Goal: Task Accomplishment & Management: Use online tool/utility

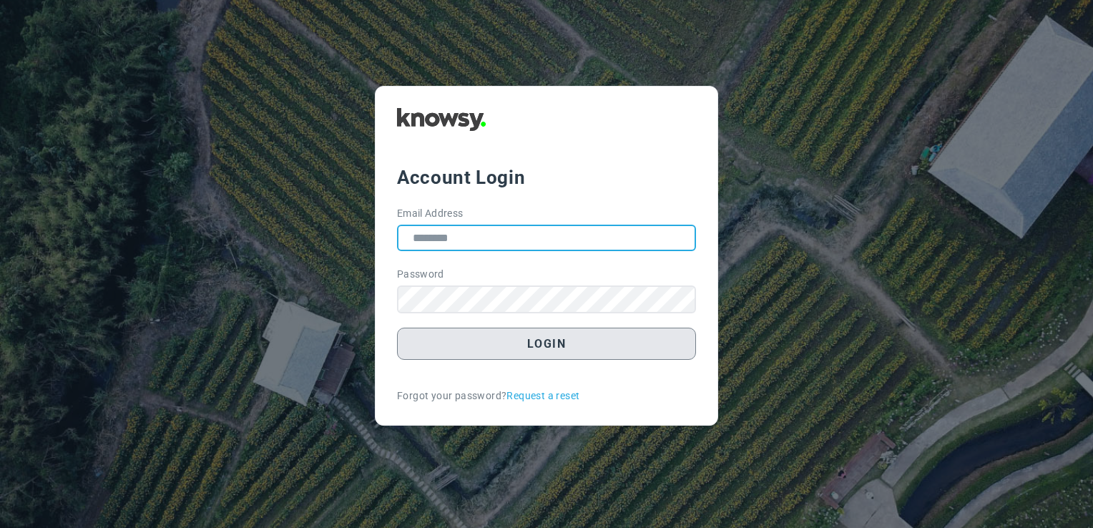
type input "**********"
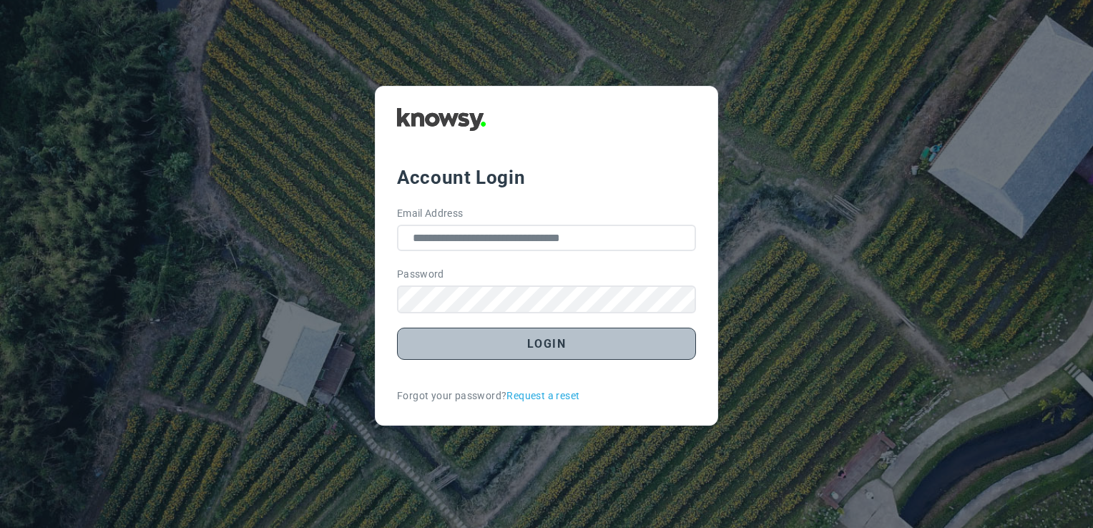
click at [650, 341] on button "Login" at bounding box center [546, 344] width 299 height 32
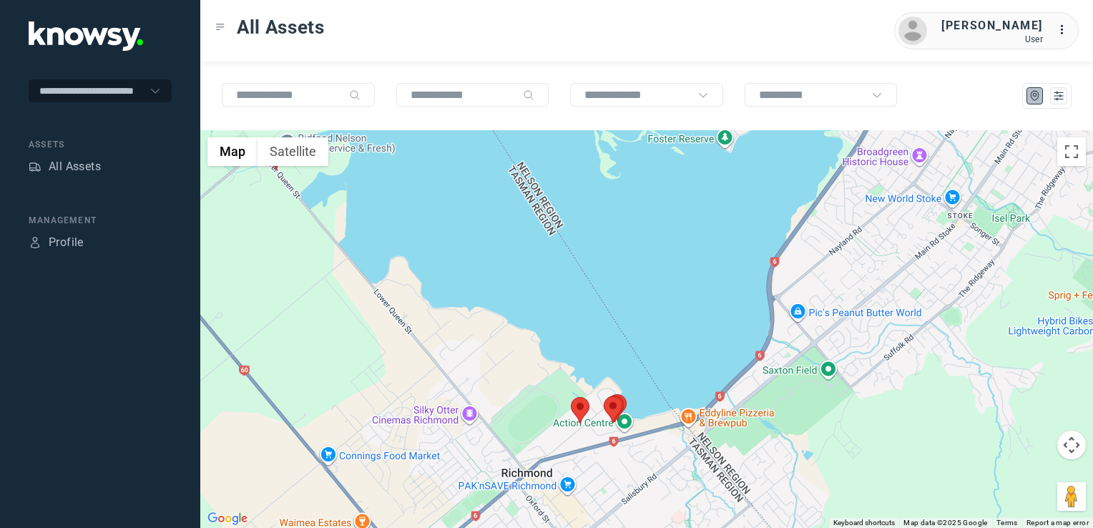
click at [572, 405] on img at bounding box center [580, 410] width 19 height 26
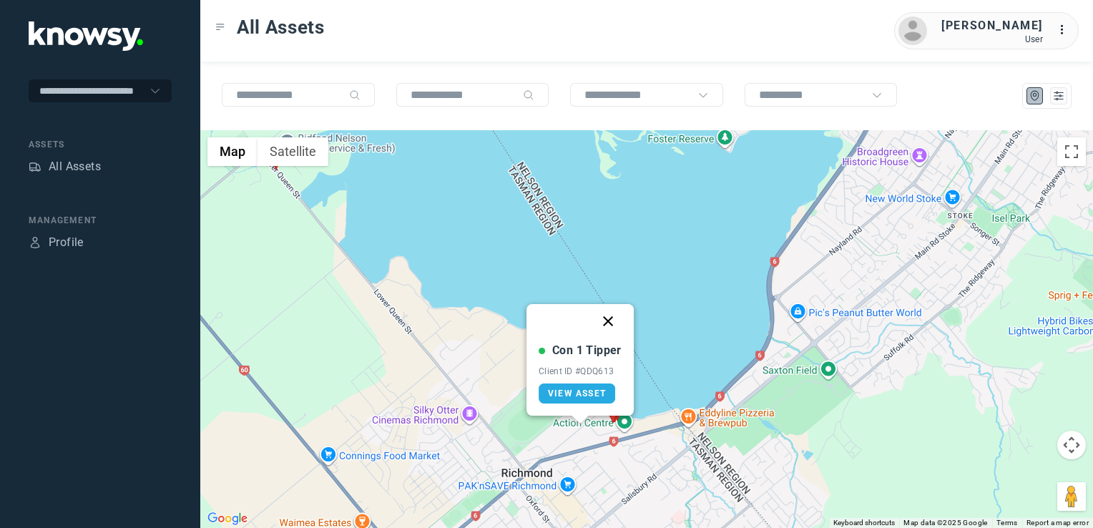
click at [604, 323] on button "Close" at bounding box center [608, 321] width 34 height 34
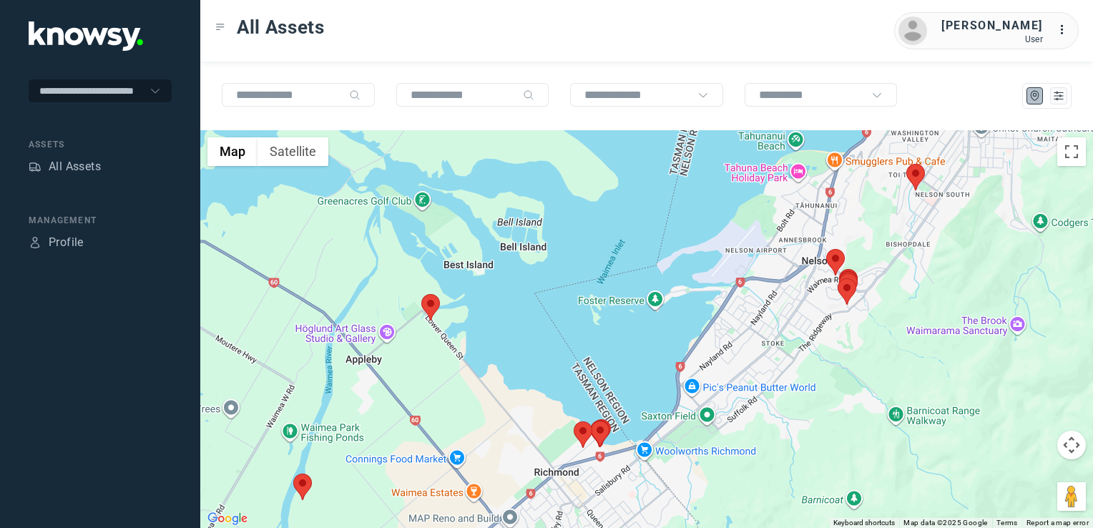
drag, startPoint x: 827, startPoint y: 280, endPoint x: 816, endPoint y: 290, distance: 15.2
click at [816, 289] on div "To navigate, press the arrow keys." at bounding box center [646, 329] width 893 height 398
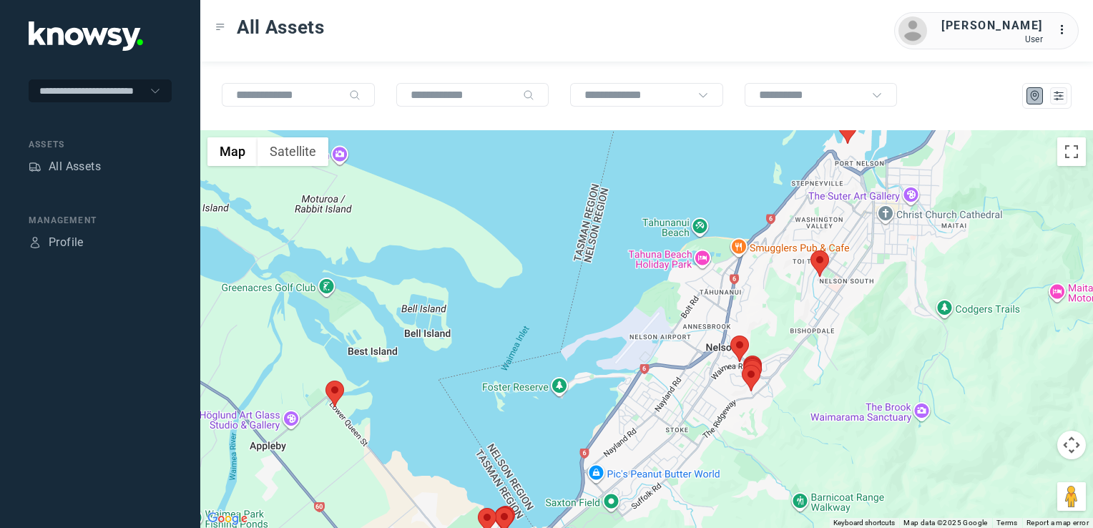
click at [821, 262] on img at bounding box center [820, 263] width 19 height 26
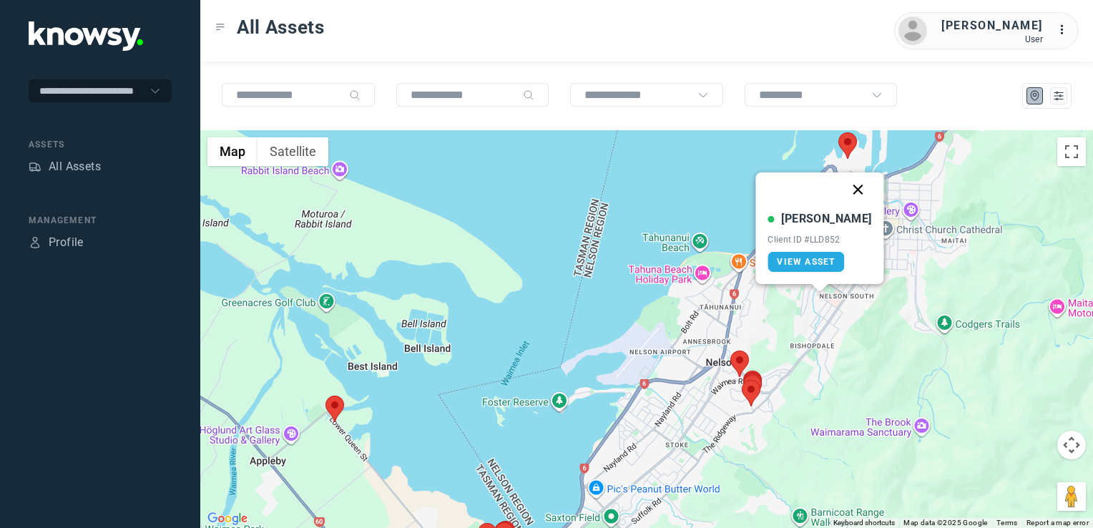
click at [841, 190] on button "Close" at bounding box center [858, 189] width 34 height 34
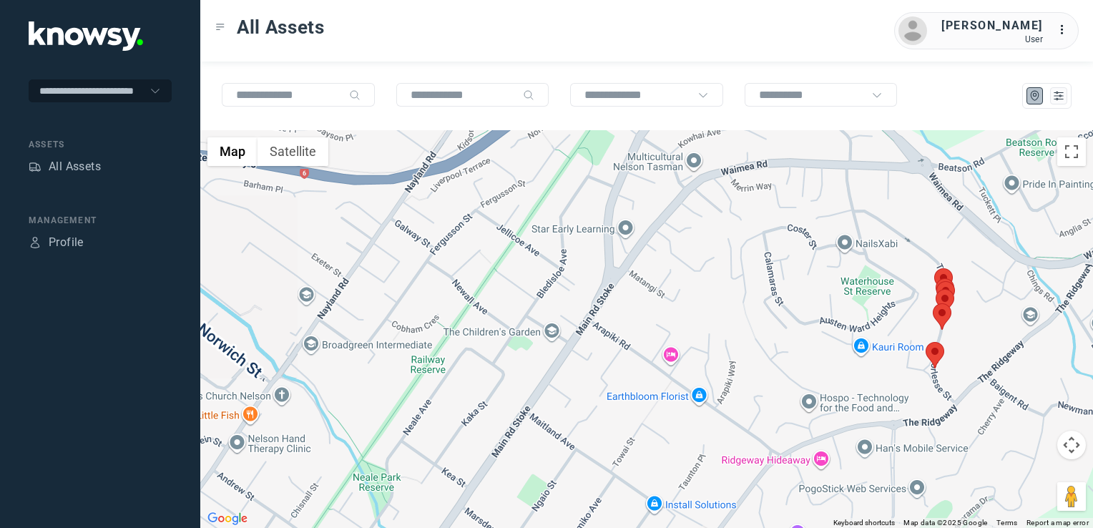
drag, startPoint x: 841, startPoint y: 259, endPoint x: 842, endPoint y: 370, distance: 110.9
click at [842, 367] on div "To navigate, press the arrow keys." at bounding box center [646, 329] width 893 height 398
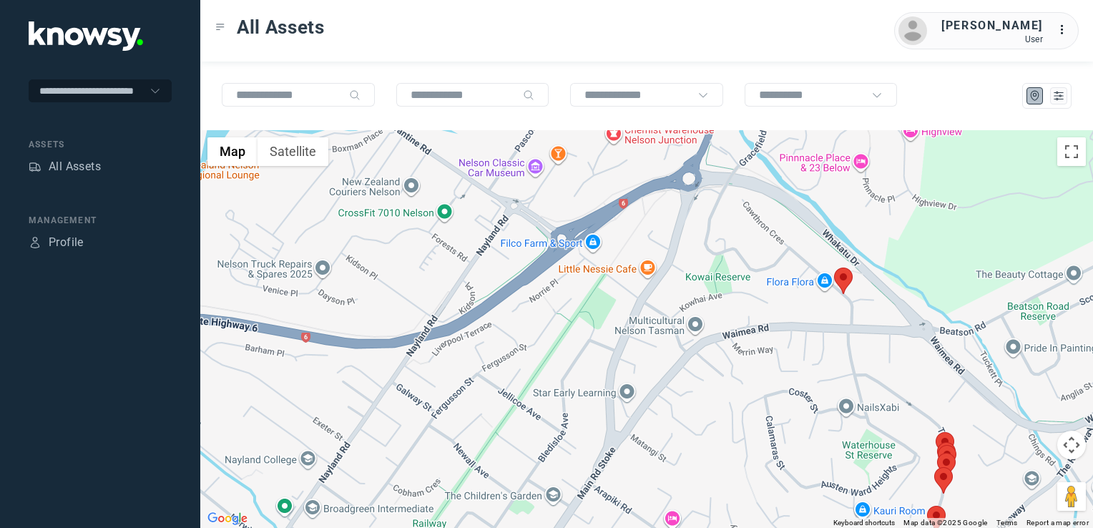
click at [841, 282] on img at bounding box center [843, 281] width 19 height 26
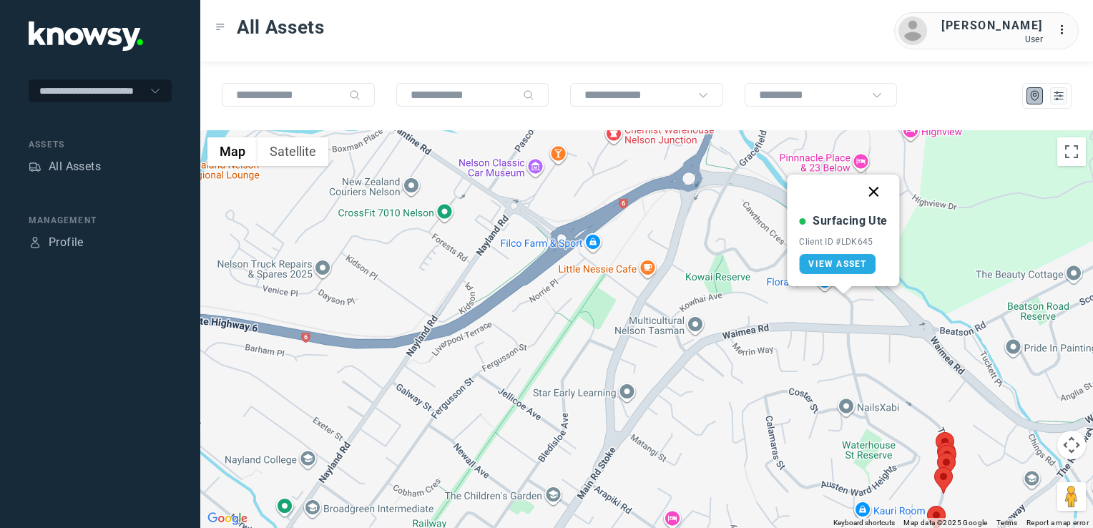
click at [876, 194] on button "Close" at bounding box center [874, 192] width 34 height 34
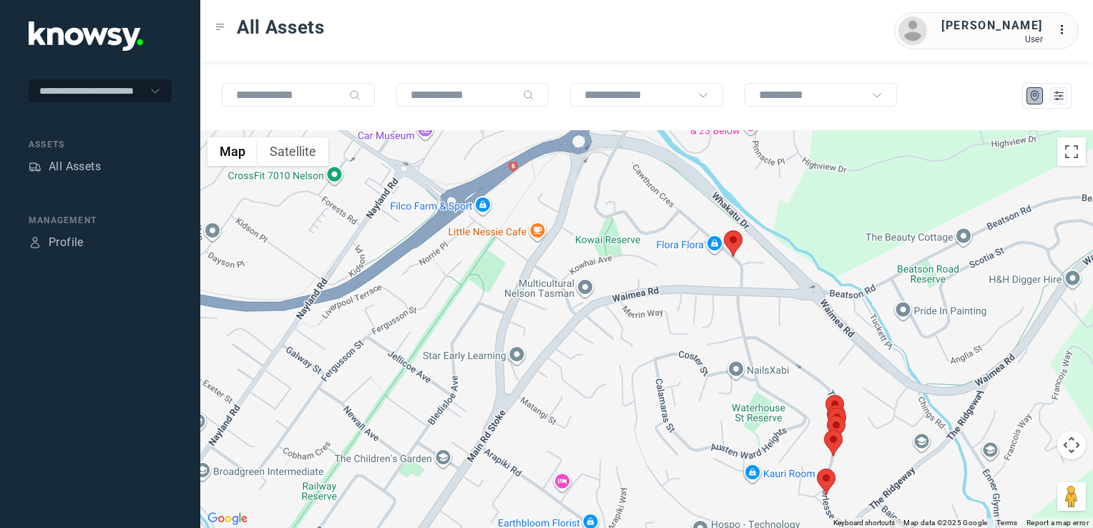
drag, startPoint x: 753, startPoint y: 325, endPoint x: 741, endPoint y: 318, distance: 13.5
click at [743, 319] on div "To navigate, press the arrow keys." at bounding box center [646, 329] width 893 height 398
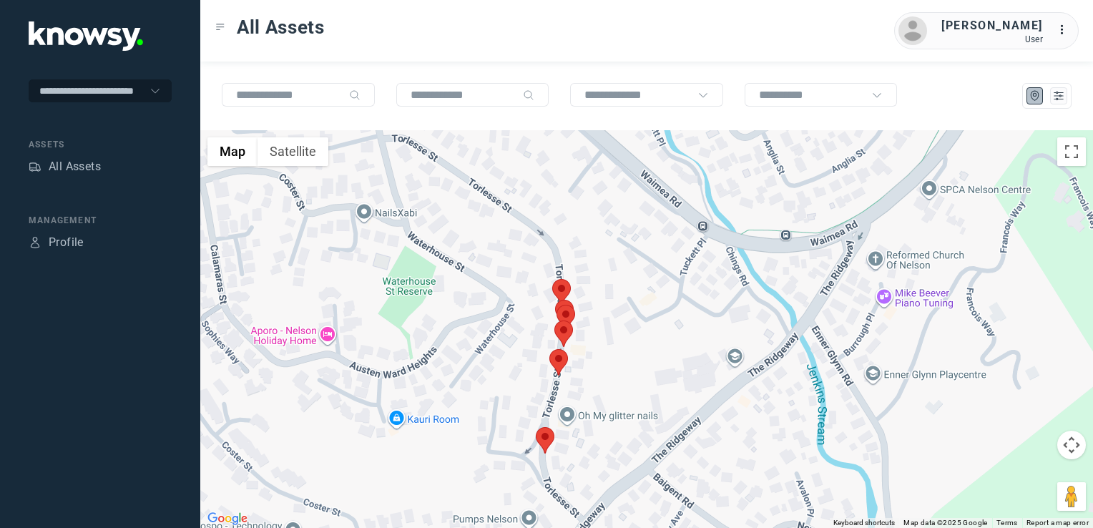
click at [565, 290] on img at bounding box center [561, 292] width 19 height 26
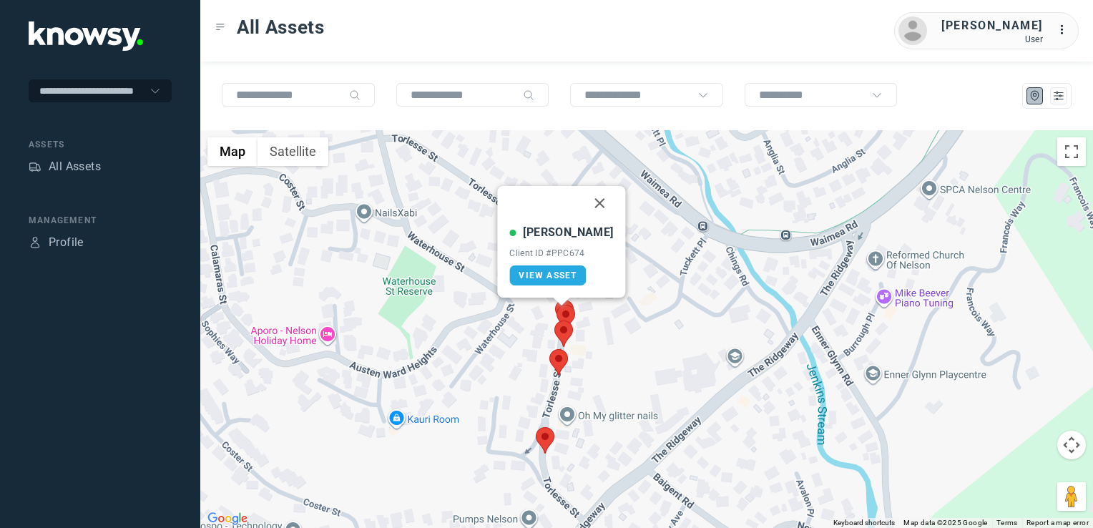
click at [565, 307] on img at bounding box center [566, 318] width 19 height 26
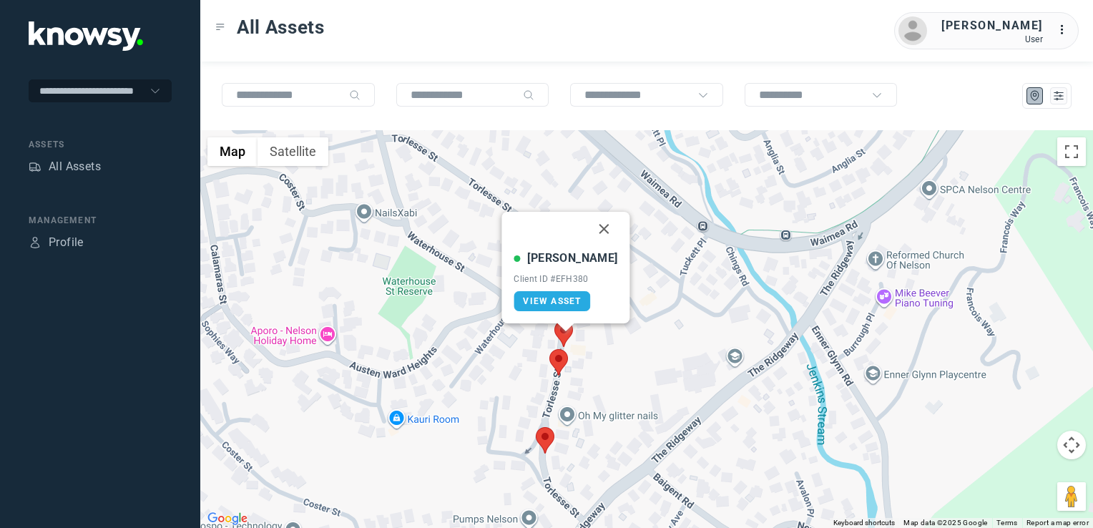
click at [555, 361] on img at bounding box center [559, 362] width 19 height 26
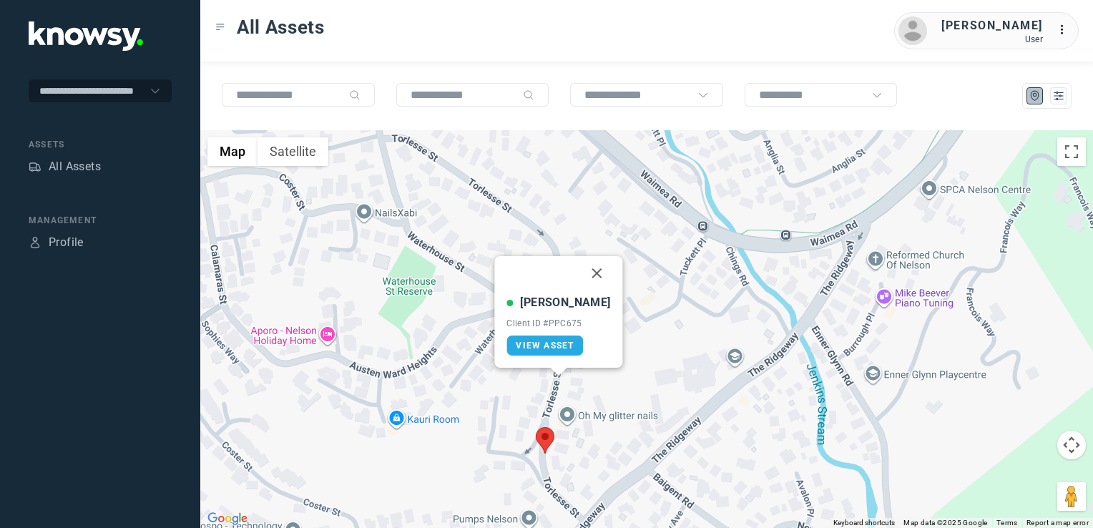
click at [547, 436] on img at bounding box center [545, 440] width 19 height 26
